Goal: Check status

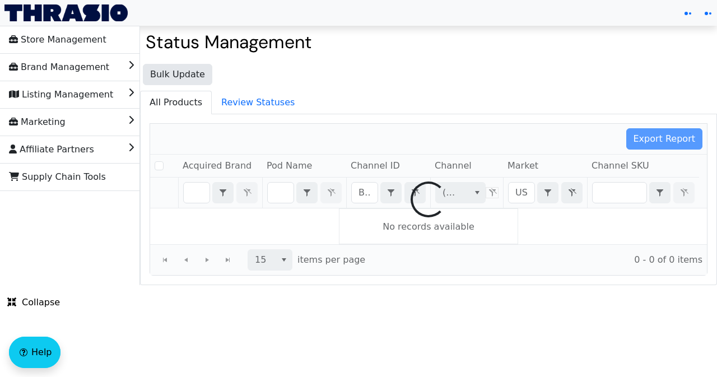
checkbox input "false"
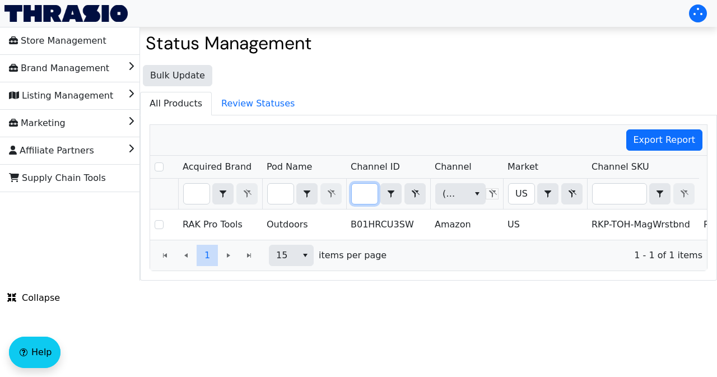
drag, startPoint x: 357, startPoint y: 187, endPoint x: 376, endPoint y: 191, distance: 18.9
click at [376, 191] on input "B01HRCU3SW" at bounding box center [365, 194] width 26 height 20
type input "B01MR53G6C"
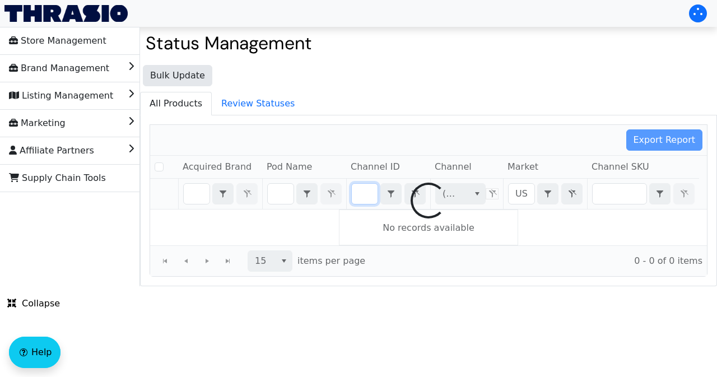
checkbox input "false"
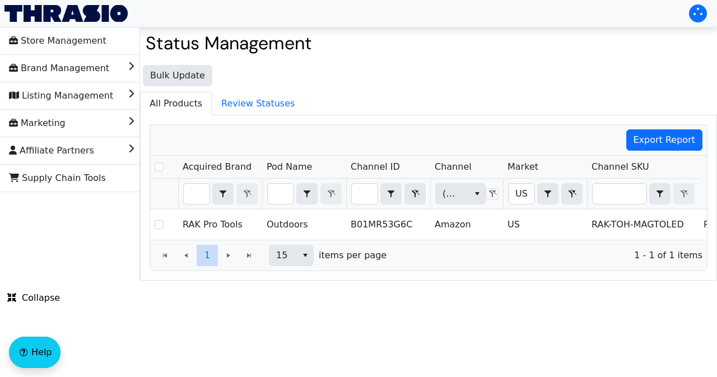
scroll to position [0, 0]
drag, startPoint x: 355, startPoint y: 191, endPoint x: 381, endPoint y: 194, distance: 25.9
click at [381, 194] on div "B01MR53G6C Contains" at bounding box center [388, 193] width 74 height 21
type input "B01HRCU3SW"
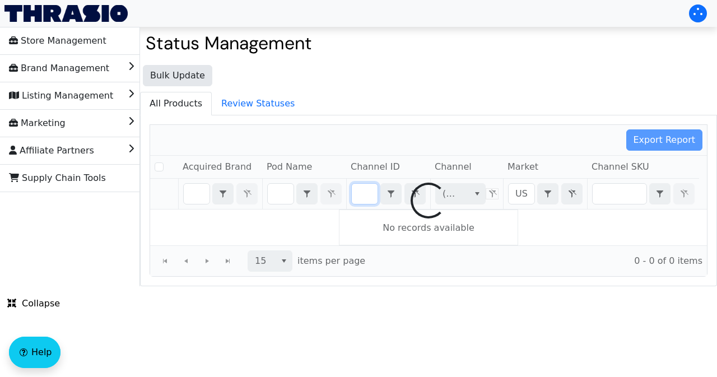
checkbox input "false"
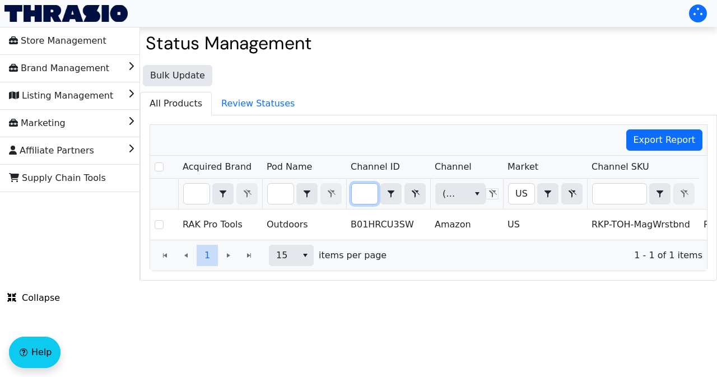
scroll to position [0, 0]
drag, startPoint x: 361, startPoint y: 191, endPoint x: 375, endPoint y: 195, distance: 14.9
click at [375, 195] on input "B01HRCU3SW" at bounding box center [365, 194] width 26 height 20
type input "B0CGXGMNJF"
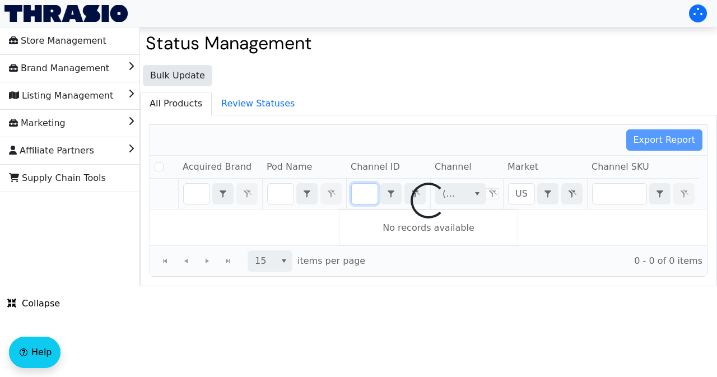
checkbox input "false"
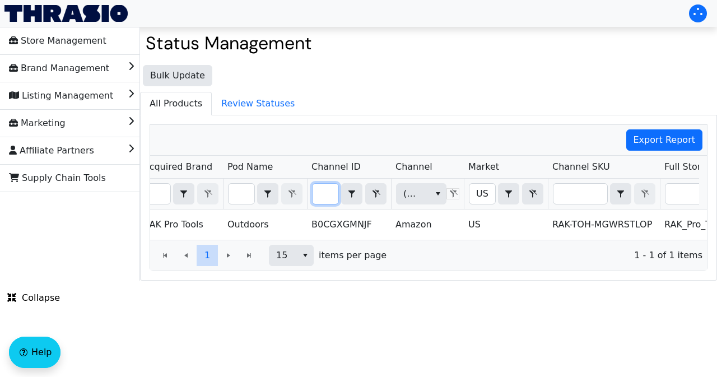
scroll to position [0, 62]
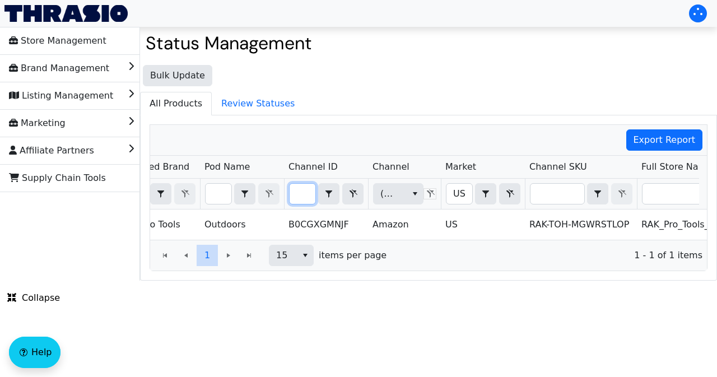
type input "B0CGXGMNJF"
